Goal: Information Seeking & Learning: Learn about a topic

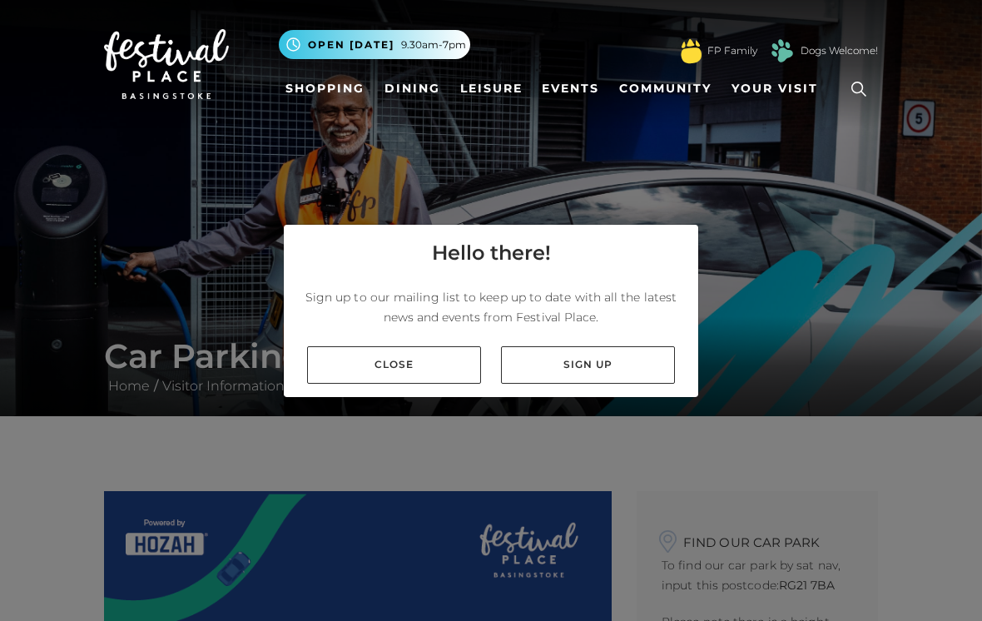
click at [389, 384] on link "Close" at bounding box center [394, 364] width 174 height 37
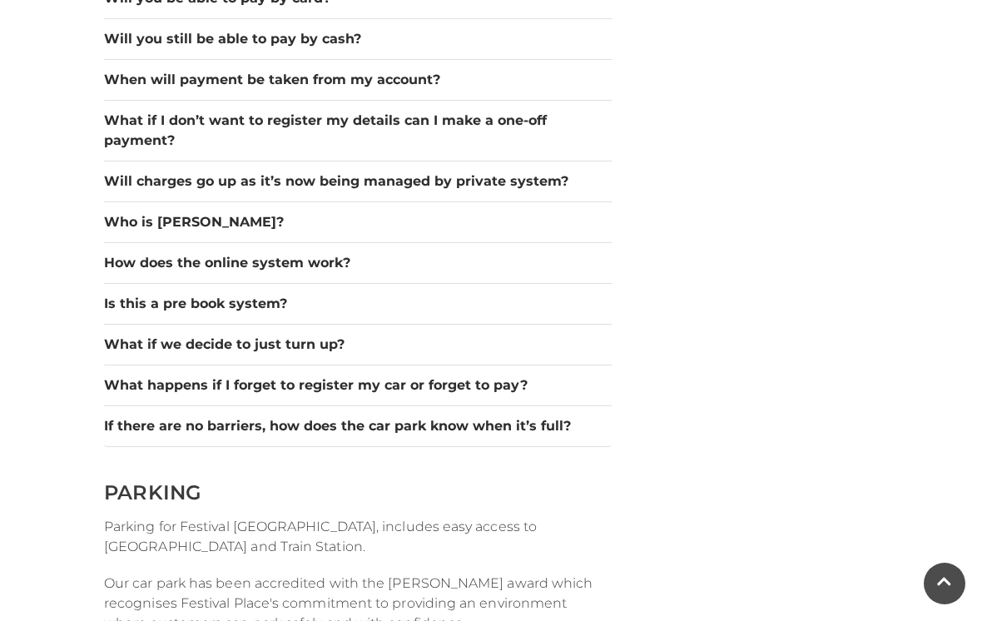
scroll to position [1525, 0]
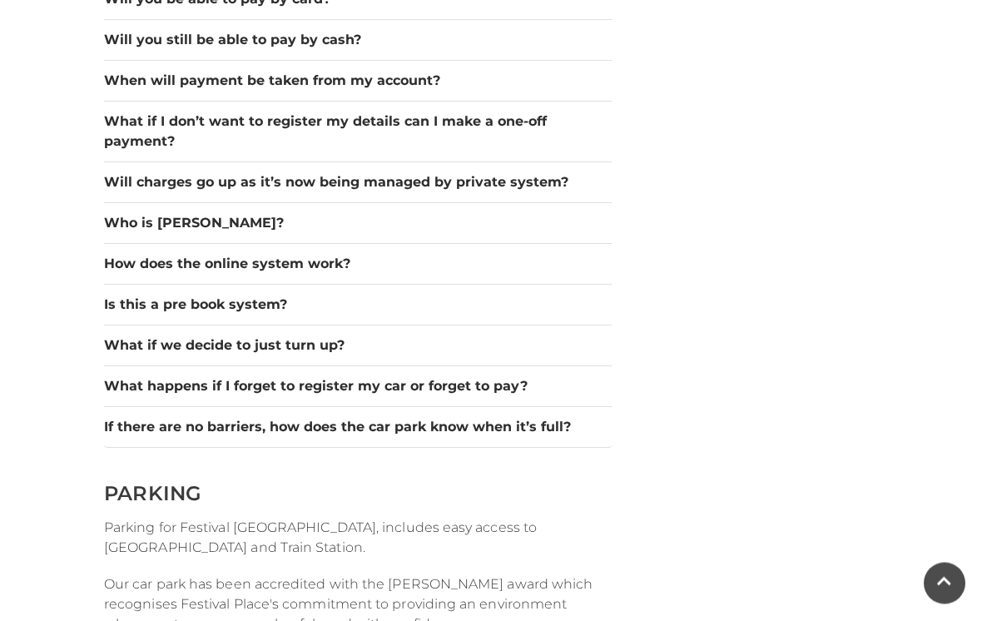
click at [294, 346] on button "What if we decide to just turn up?" at bounding box center [358, 346] width 508 height 20
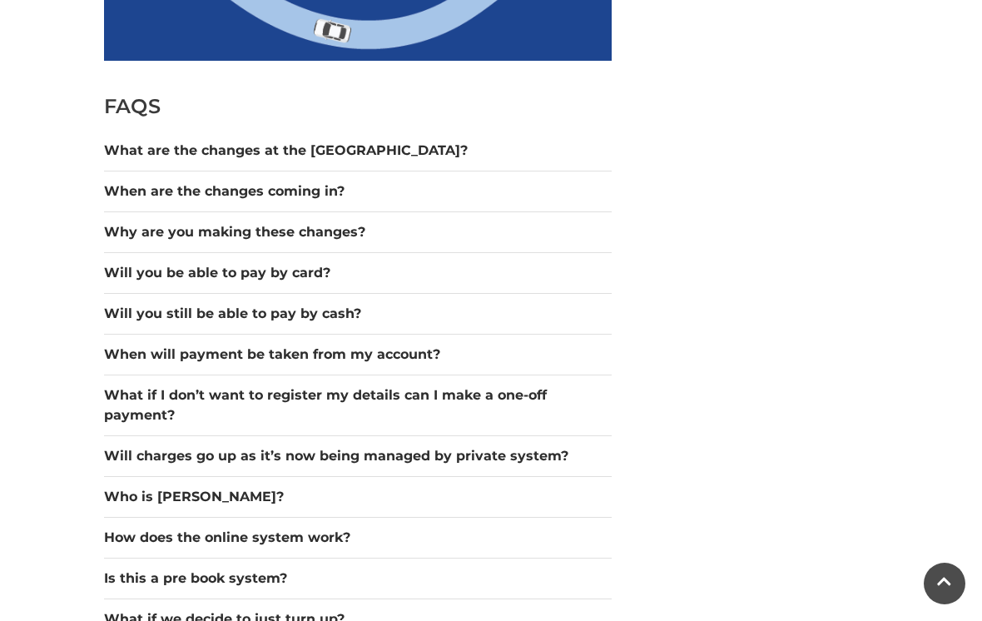
scroll to position [1250, 0]
click at [402, 349] on button "When will payment be taken from my account?" at bounding box center [358, 355] width 508 height 20
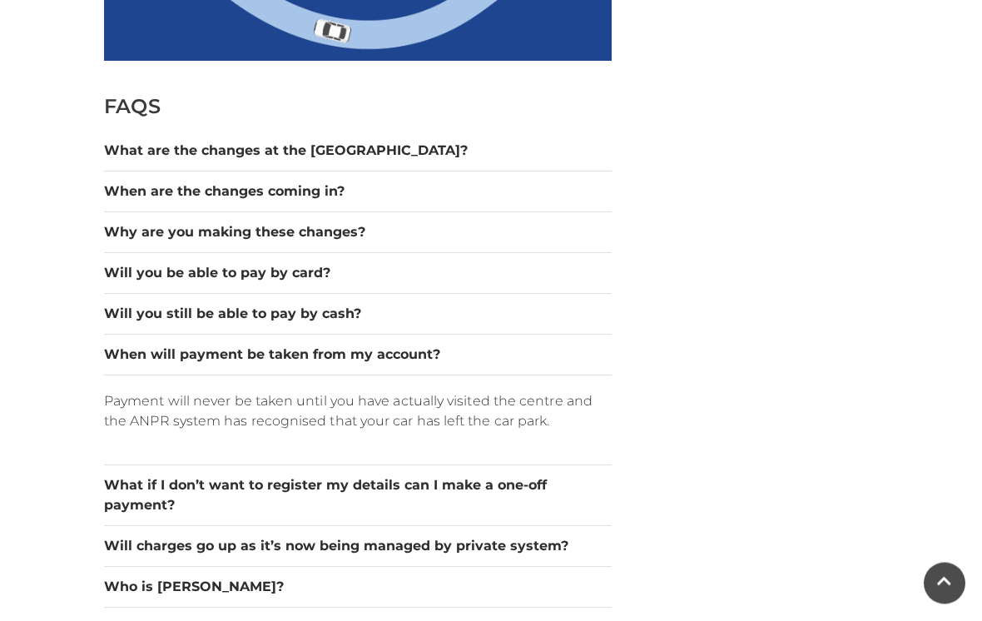
scroll to position [1251, 0]
click at [386, 354] on button "When will payment be taken from my account?" at bounding box center [358, 355] width 508 height 20
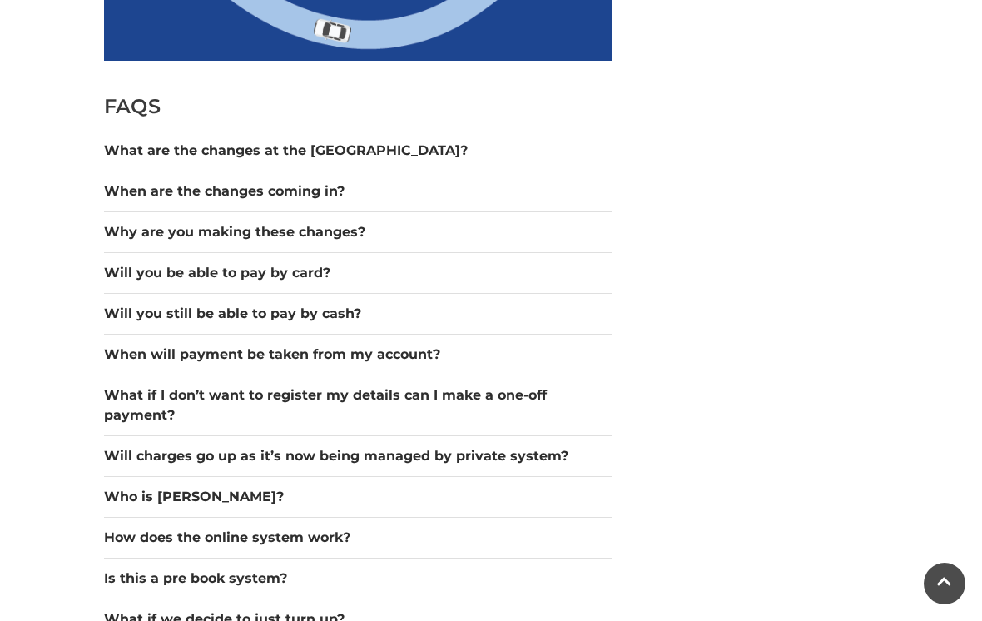
click at [473, 392] on button "What if I don’t want to register my details can I make a one-off payment?" at bounding box center [358, 405] width 508 height 40
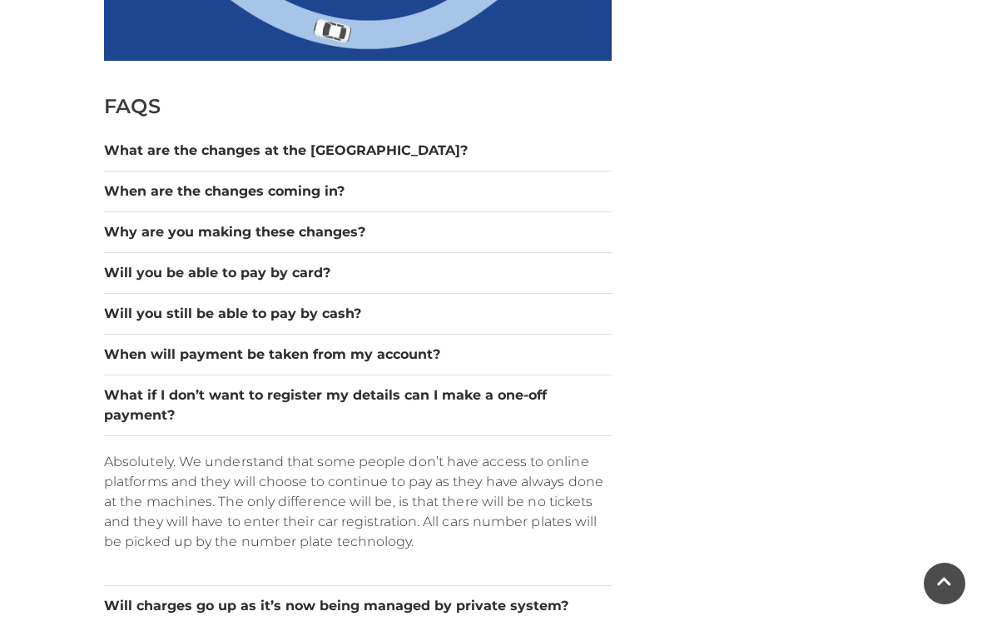
click at [478, 397] on button "What if I don’t want to register my details can I make a one-off payment?" at bounding box center [358, 405] width 508 height 40
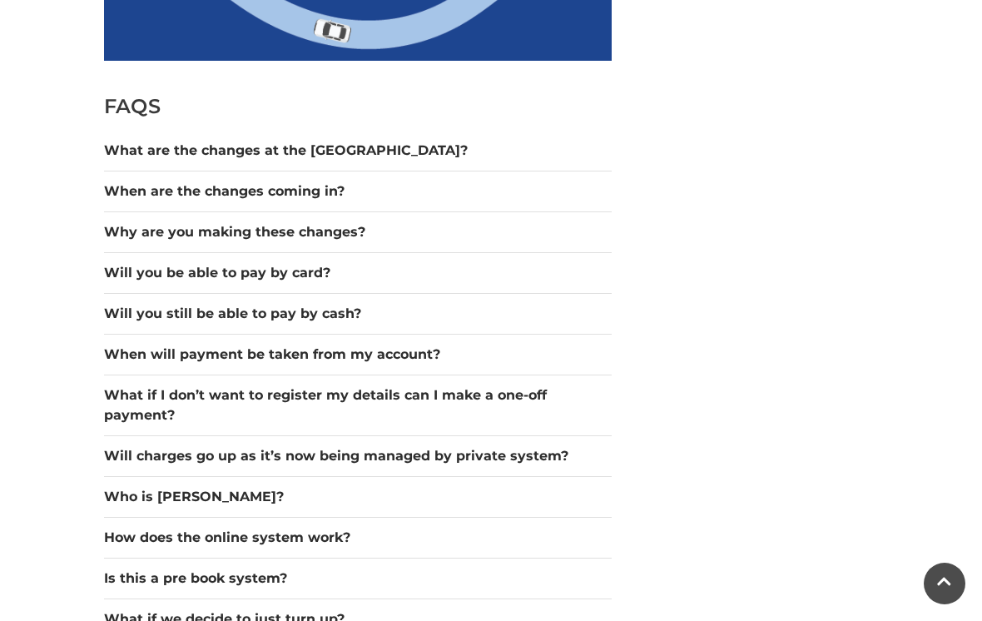
click at [308, 540] on button "How does the online system work?" at bounding box center [358, 538] width 508 height 20
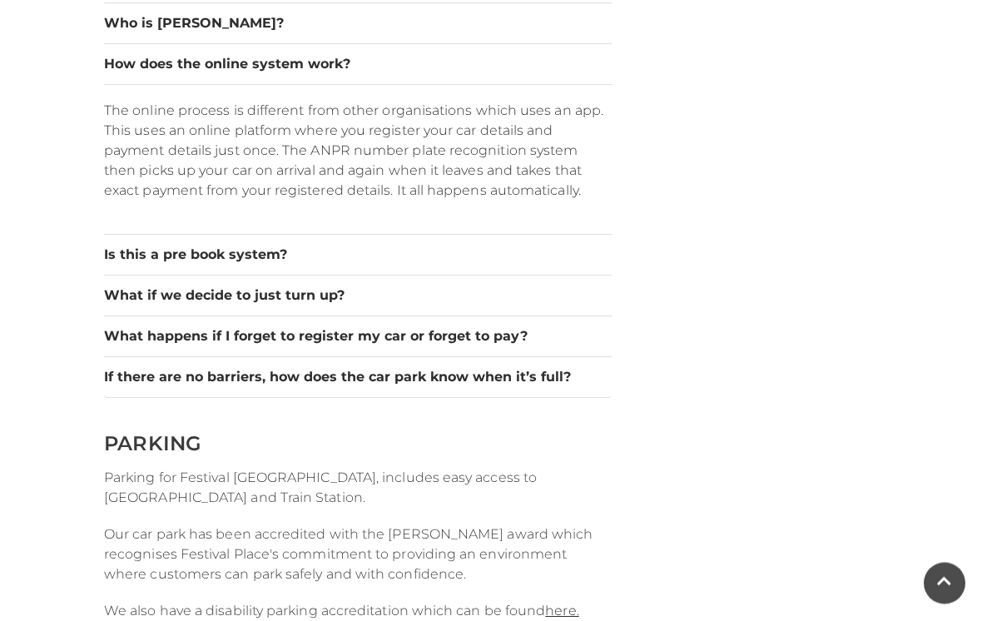
scroll to position [1724, 0]
click at [409, 305] on button "What if we decide to just turn up?" at bounding box center [358, 295] width 508 height 20
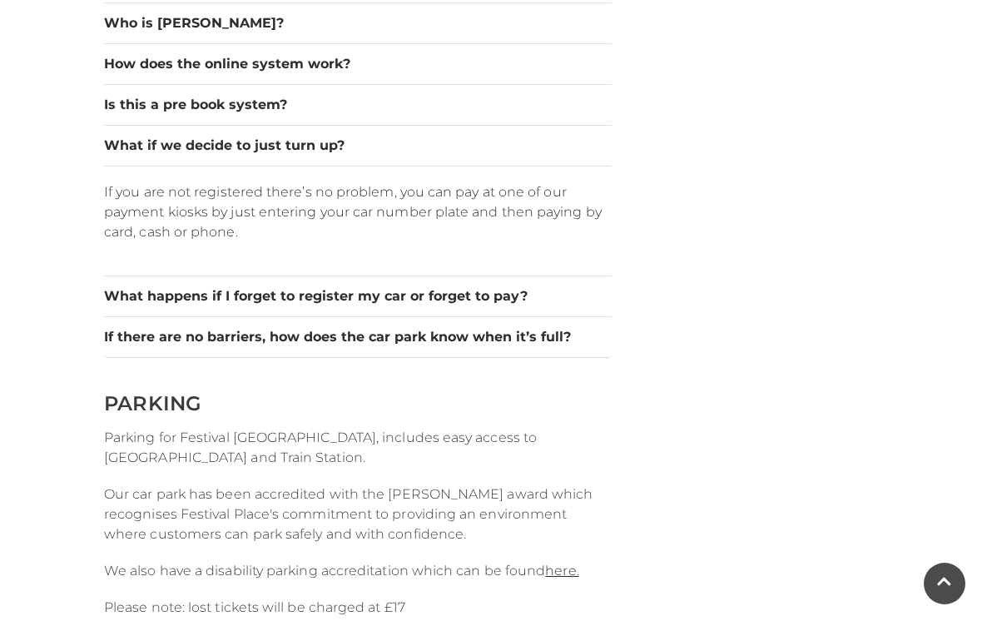
click at [335, 152] on button "What if we decide to just turn up?" at bounding box center [358, 146] width 508 height 20
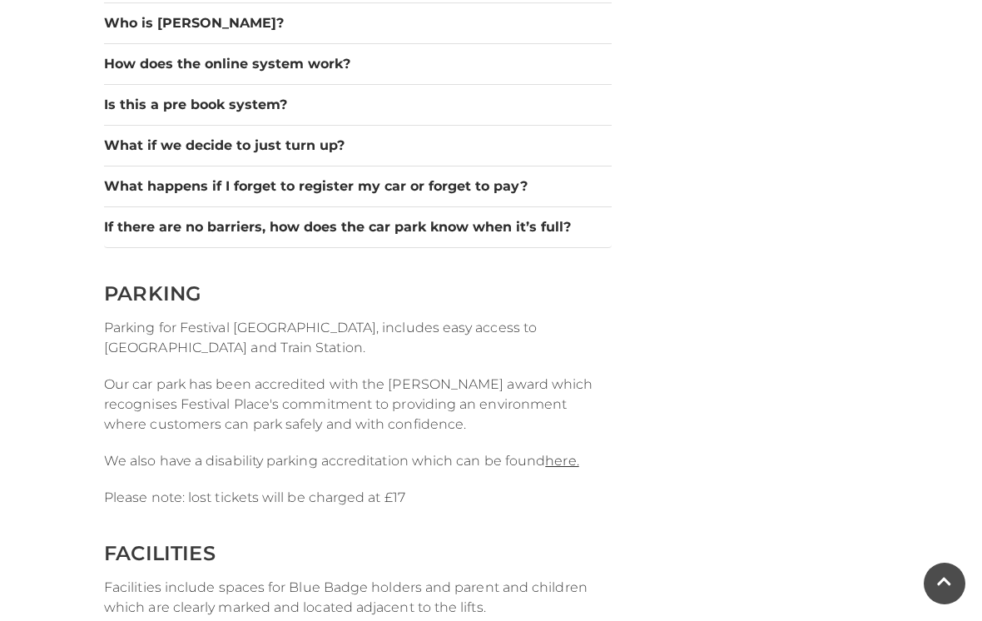
click at [499, 183] on button "What happens if I forget to register my car or forget to pay?" at bounding box center [358, 186] width 508 height 20
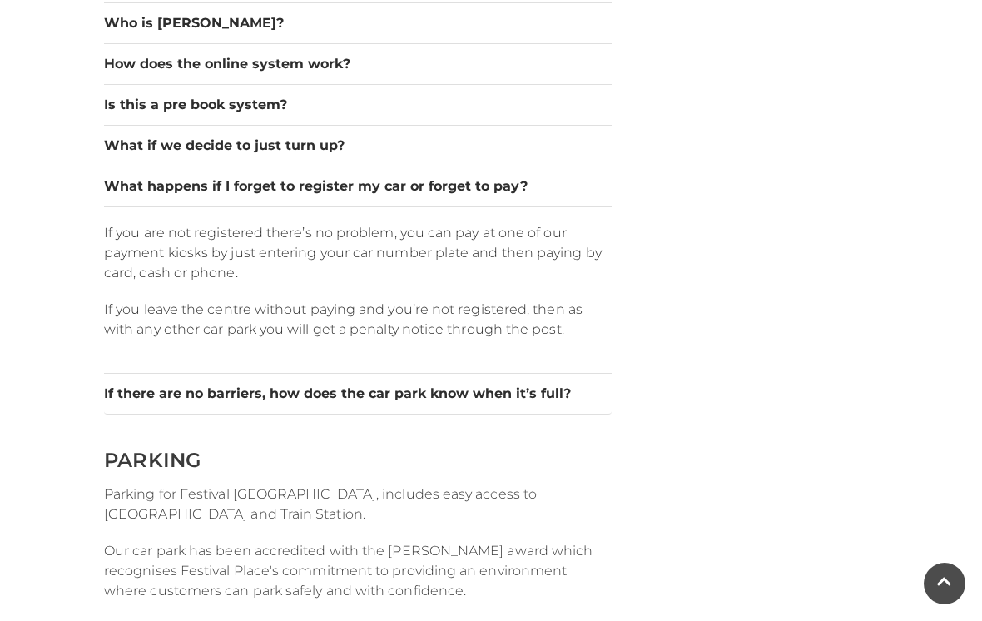
click at [491, 184] on button "What happens if I forget to register my car or forget to pay?" at bounding box center [358, 186] width 508 height 20
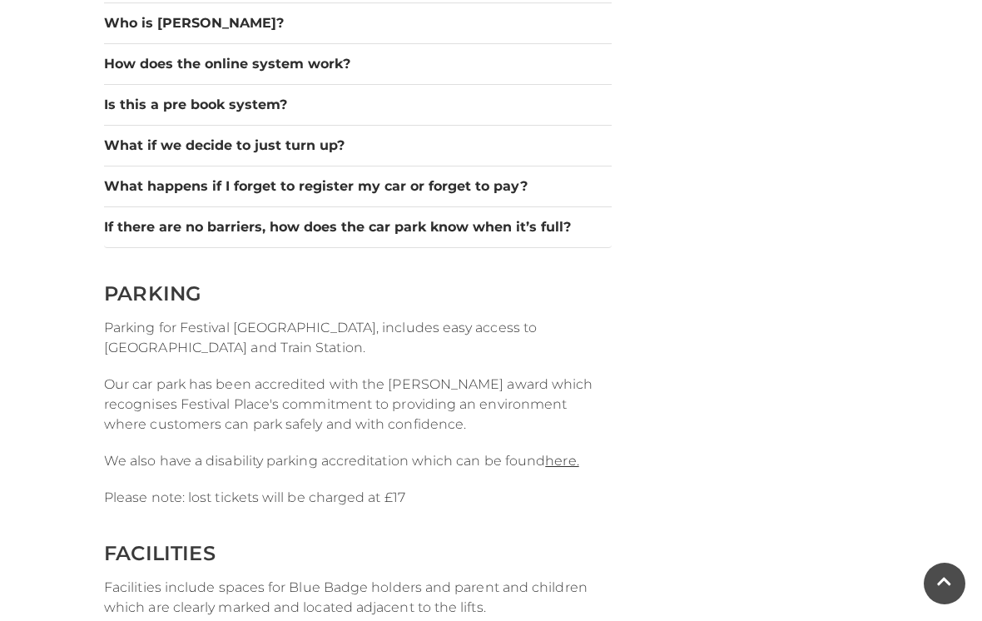
click at [545, 231] on button "If there are no barriers, how does the car park know when it’s full?" at bounding box center [358, 227] width 508 height 20
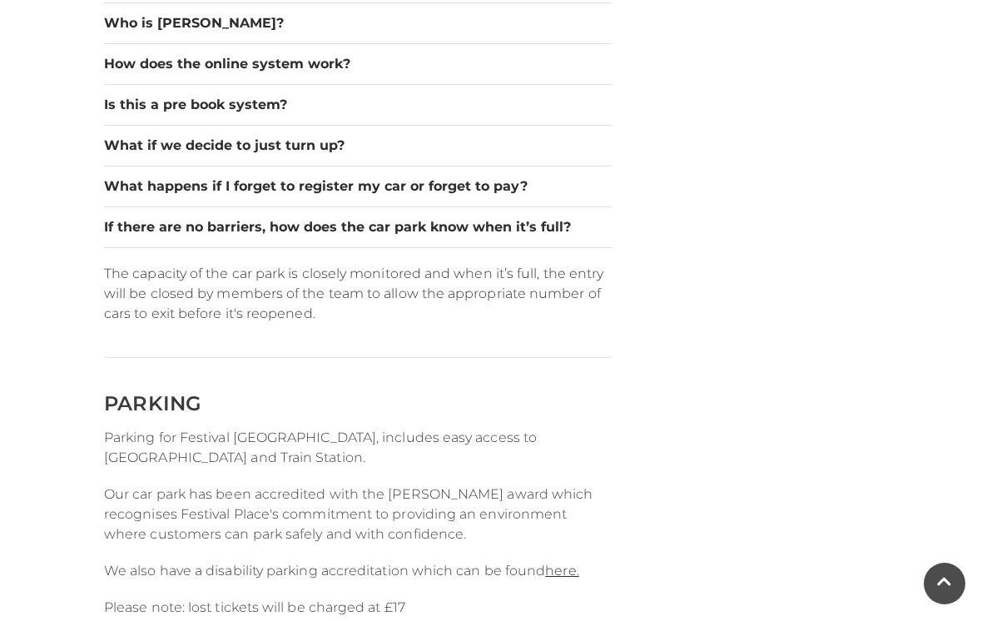
click at [530, 236] on button "If there are no barriers, how does the car park know when it’s full?" at bounding box center [358, 227] width 508 height 20
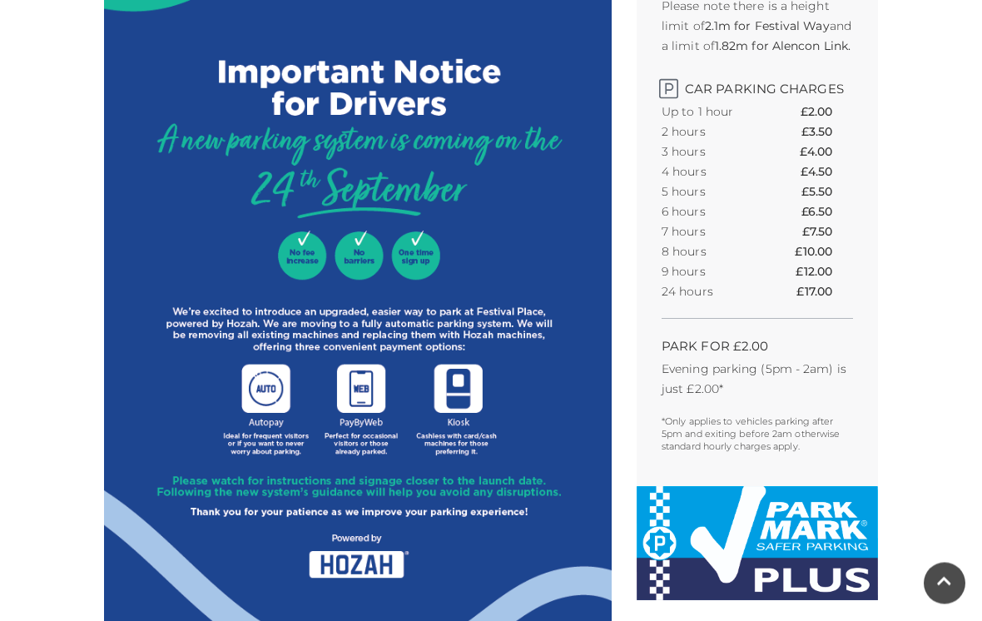
scroll to position [617, 0]
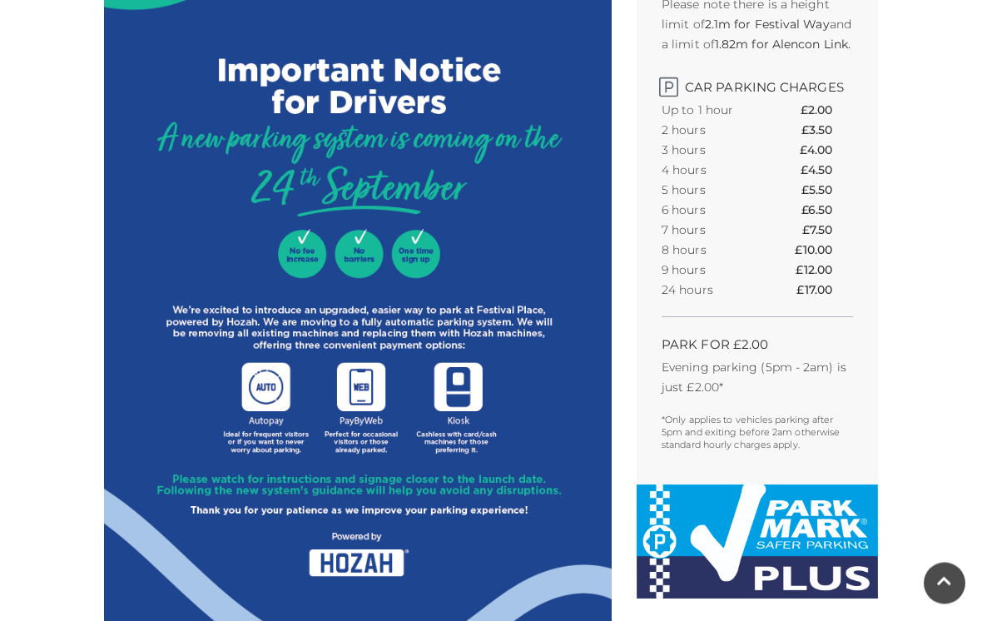
click at [364, 568] on img at bounding box center [358, 284] width 508 height 821
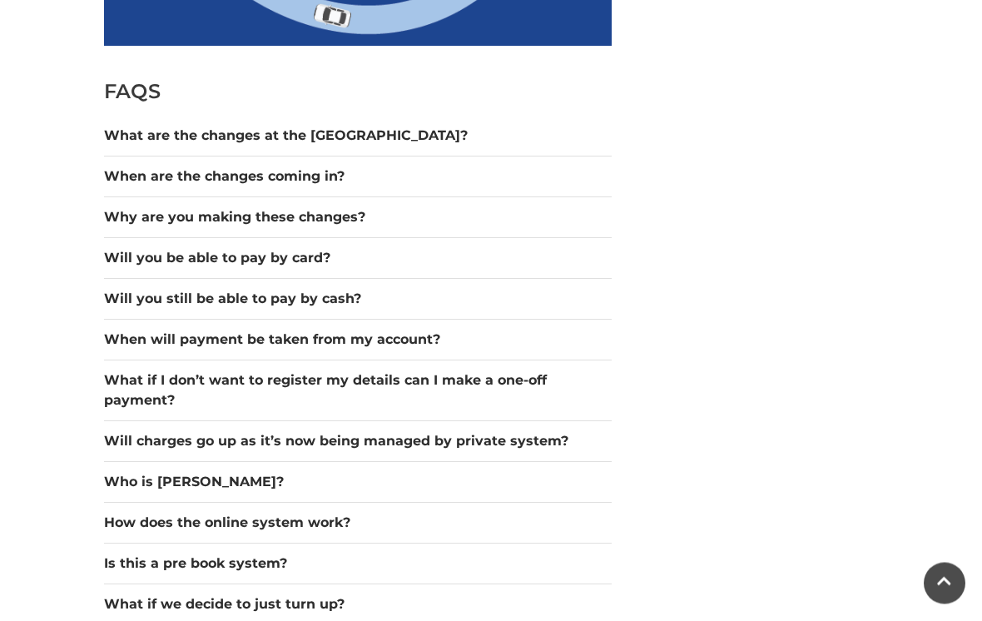
scroll to position [1266, 0]
click at [178, 488] on button "Who is Hozah?" at bounding box center [358, 482] width 508 height 20
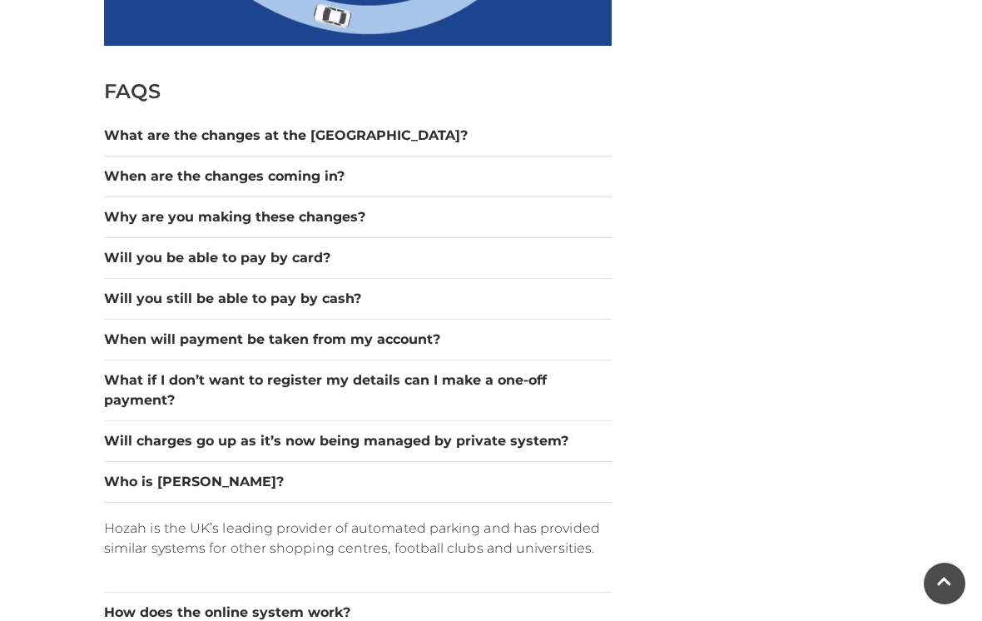
click at [181, 479] on button "Who is Hozah?" at bounding box center [358, 482] width 508 height 20
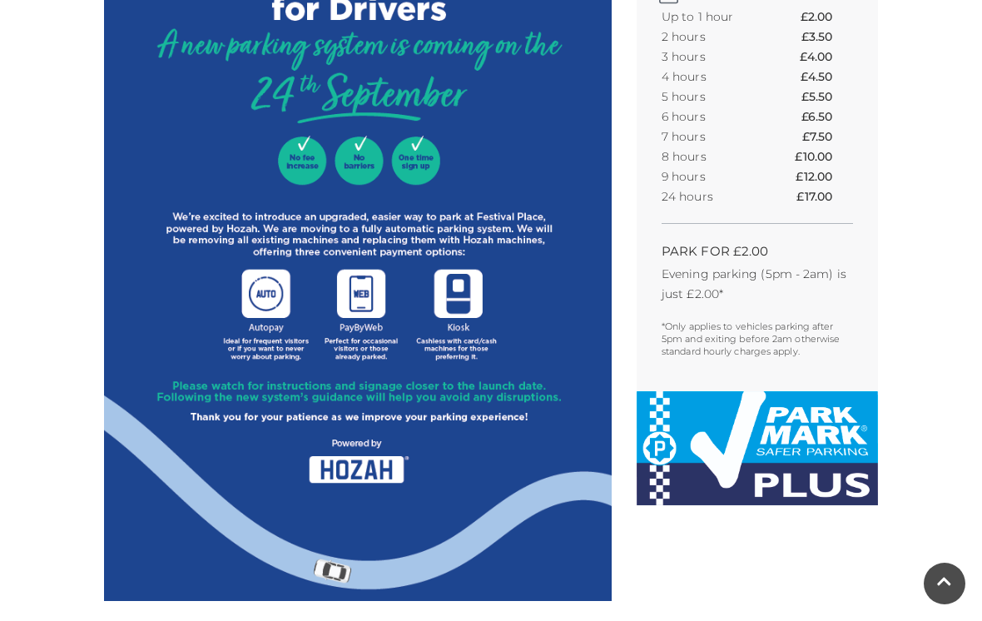
scroll to position [710, 0]
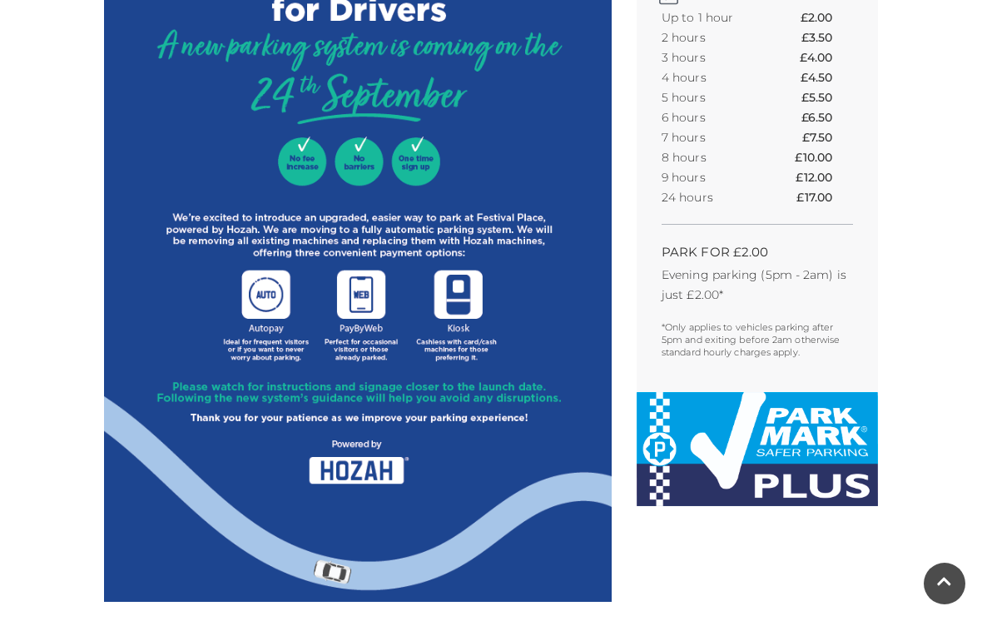
click at [742, 458] on img at bounding box center [757, 449] width 241 height 114
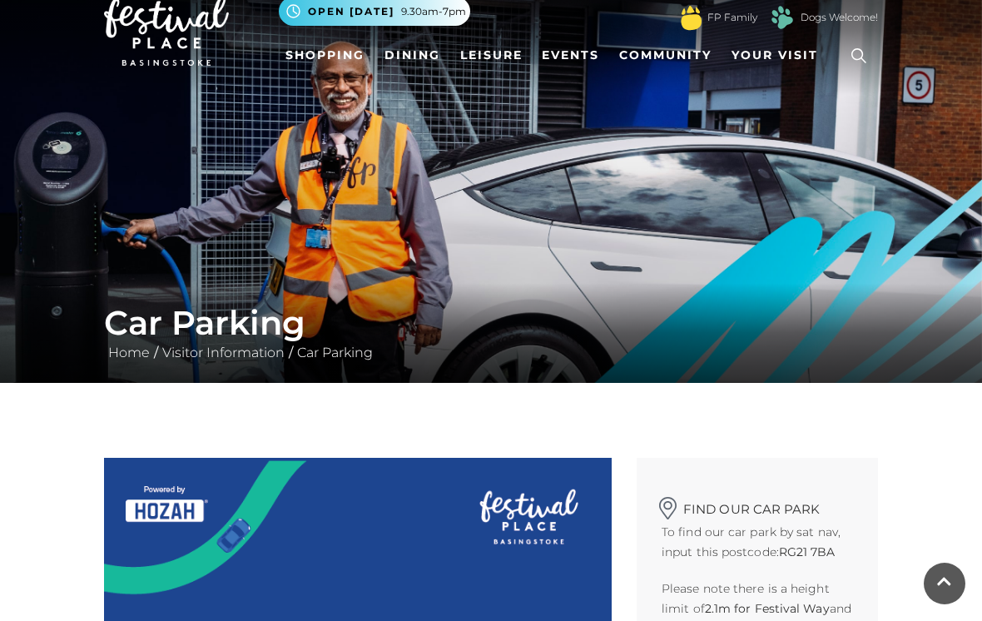
scroll to position [0, 0]
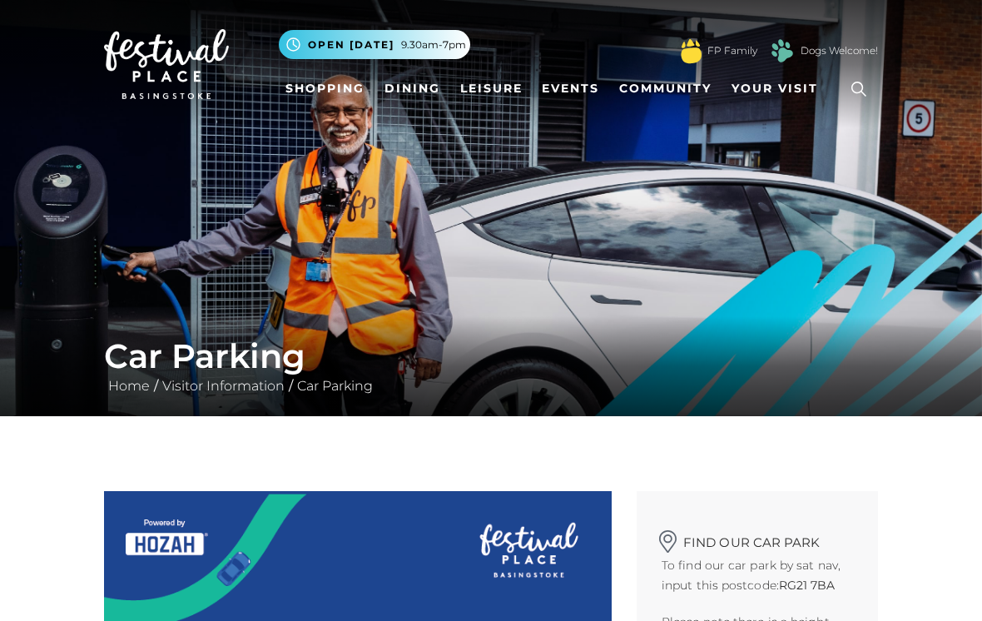
click at [340, 96] on link "Shopping" at bounding box center [325, 88] width 92 height 31
